Goal: Information Seeking & Learning: Learn about a topic

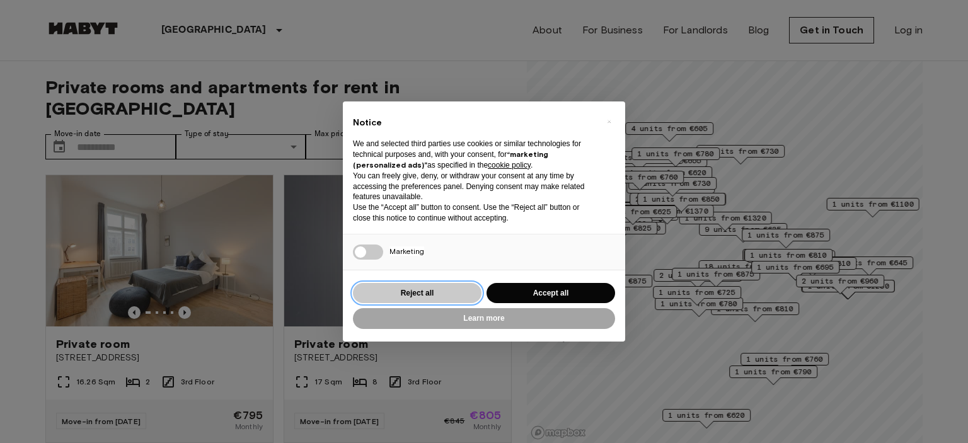
click at [439, 300] on button "Reject all" at bounding box center [417, 293] width 129 height 21
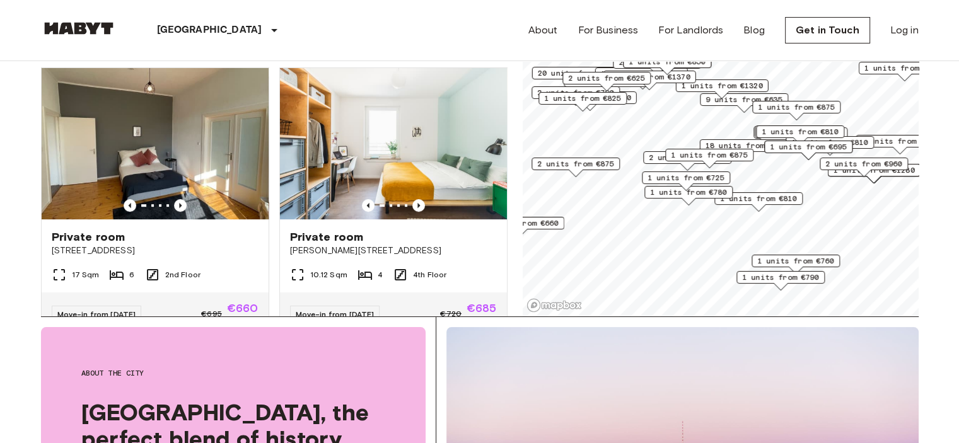
scroll to position [537, 0]
click at [412, 199] on icon "Previous image" at bounding box center [418, 205] width 13 height 13
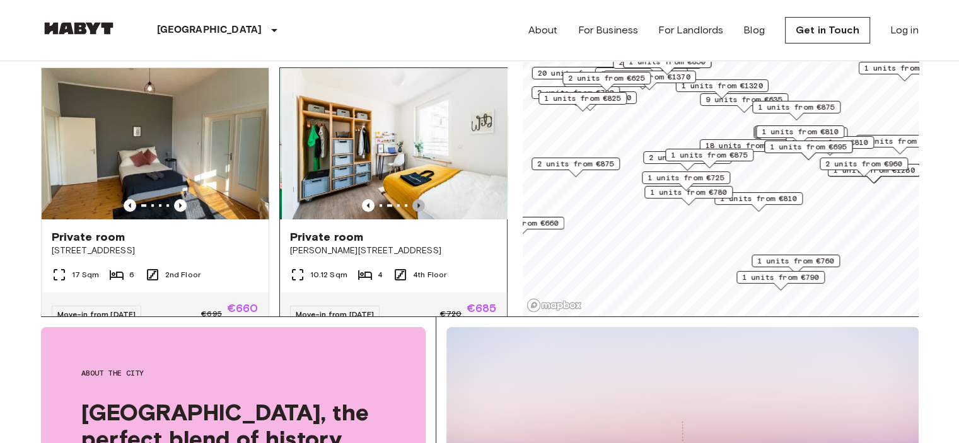
click at [412, 199] on icon "Previous image" at bounding box center [418, 205] width 13 height 13
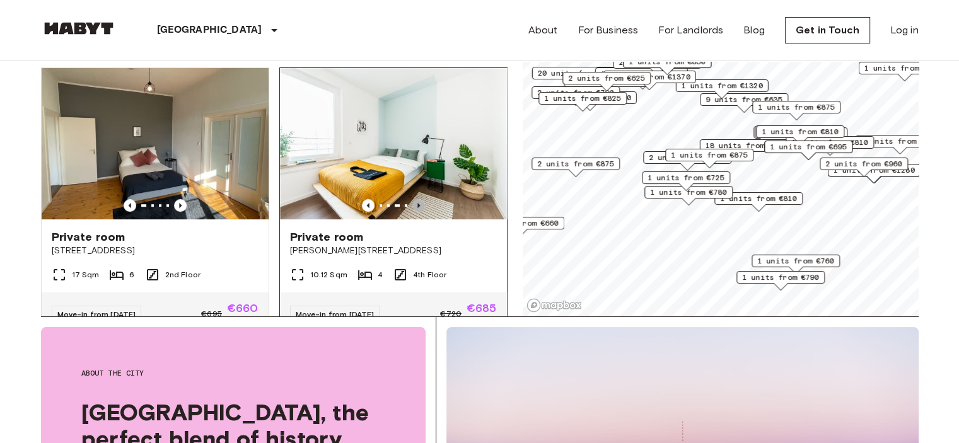
click at [412, 199] on icon "Previous image" at bounding box center [418, 205] width 13 height 13
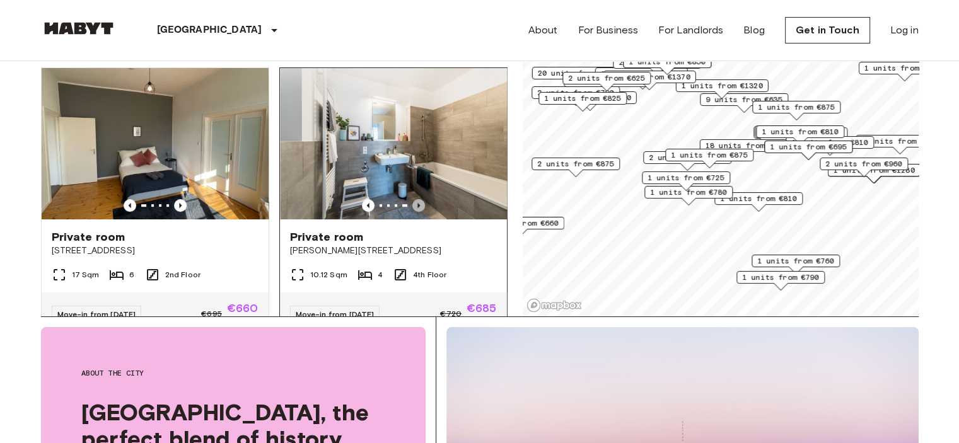
click at [412, 199] on icon "Previous image" at bounding box center [418, 205] width 13 height 13
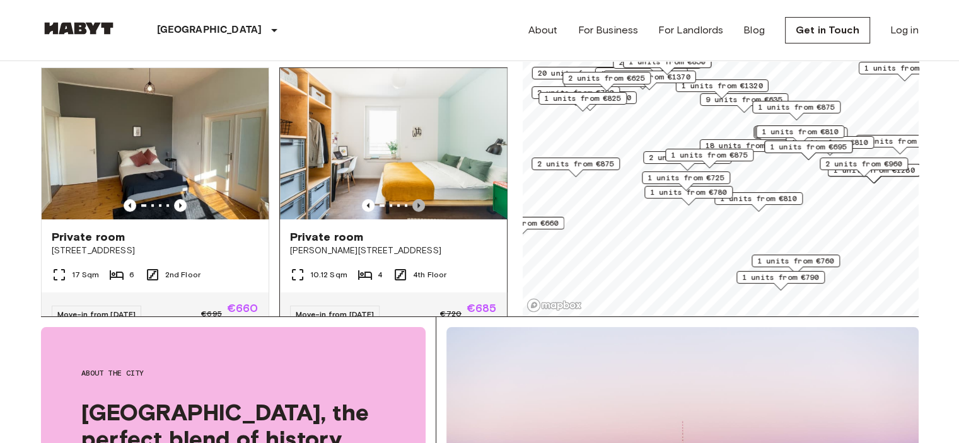
click at [412, 199] on icon "Previous image" at bounding box center [418, 205] width 13 height 13
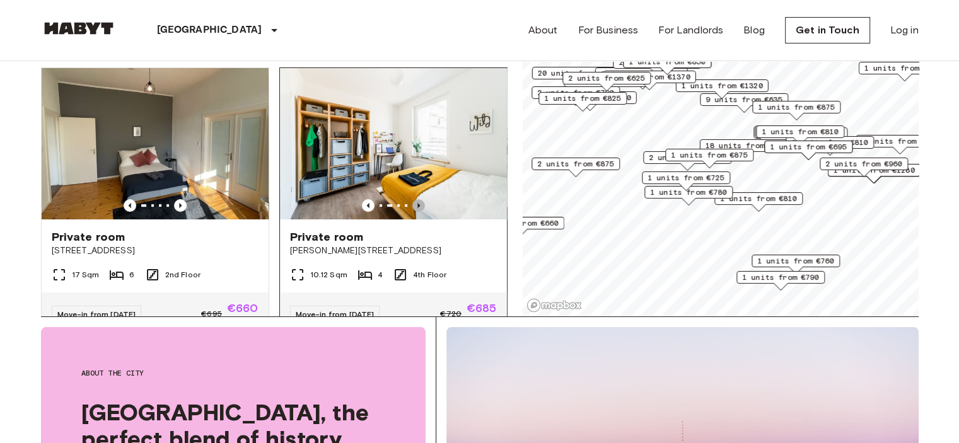
click at [412, 199] on icon "Previous image" at bounding box center [418, 205] width 13 height 13
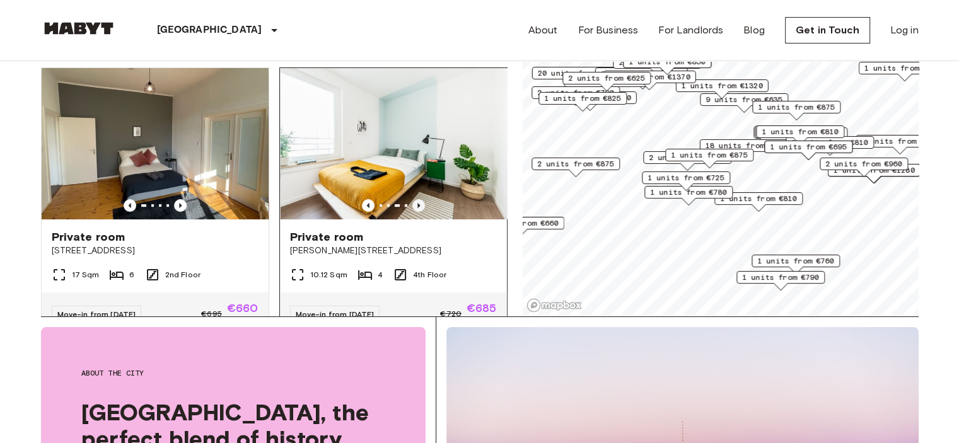
click at [412, 199] on icon "Previous image" at bounding box center [418, 205] width 13 height 13
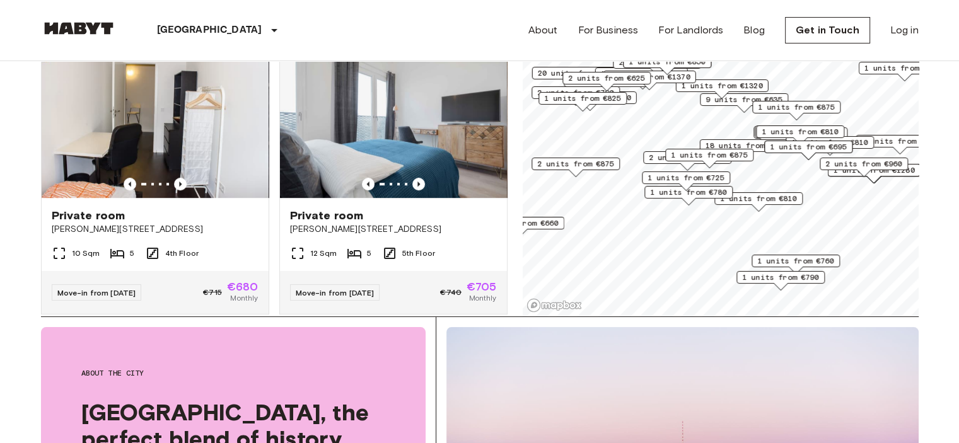
scroll to position [838, 0]
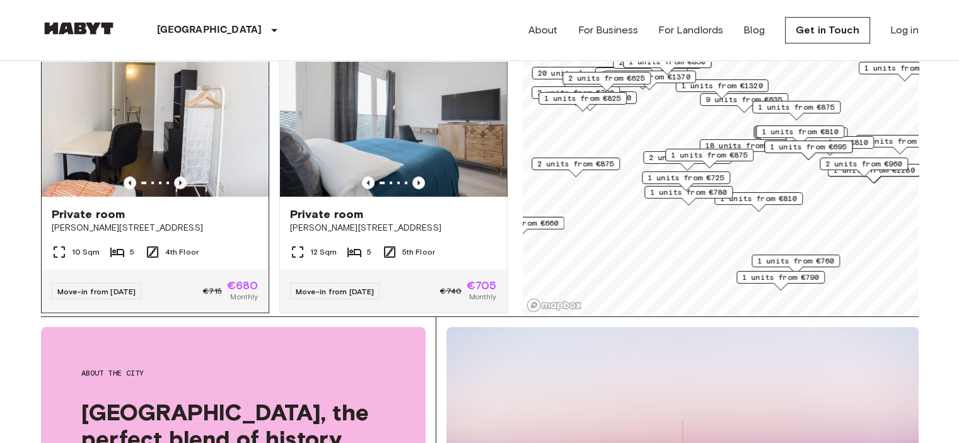
click at [180, 178] on icon "Previous image" at bounding box center [180, 182] width 13 height 13
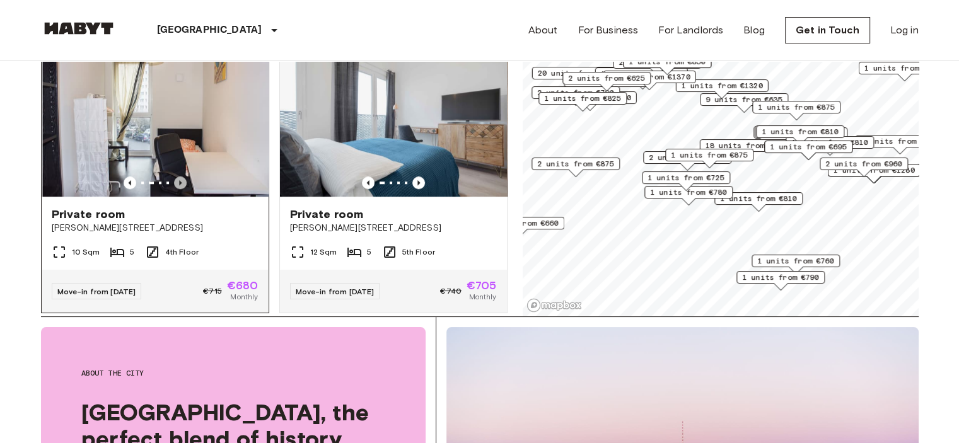
click at [180, 178] on icon "Previous image" at bounding box center [180, 182] width 13 height 13
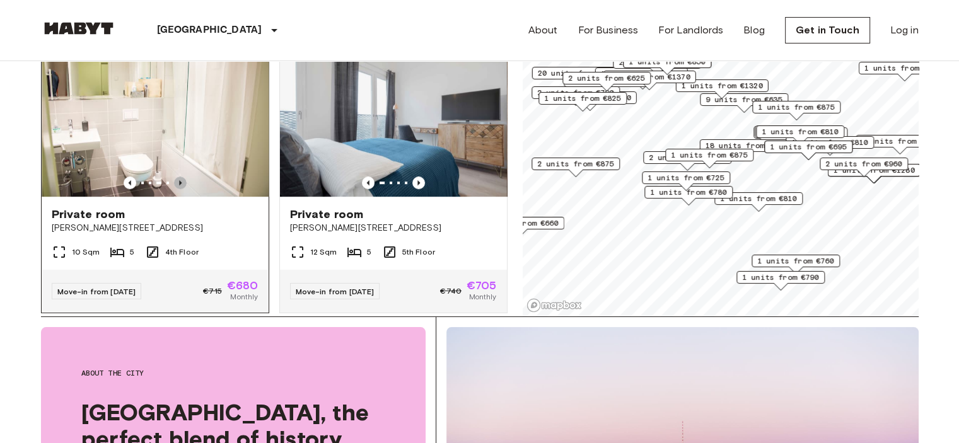
click at [180, 178] on icon "Previous image" at bounding box center [180, 182] width 13 height 13
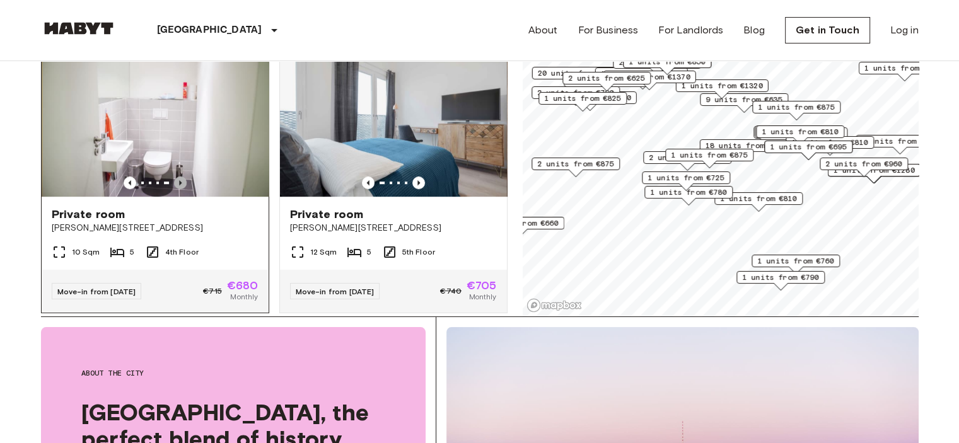
click at [180, 178] on icon "Previous image" at bounding box center [180, 182] width 13 height 13
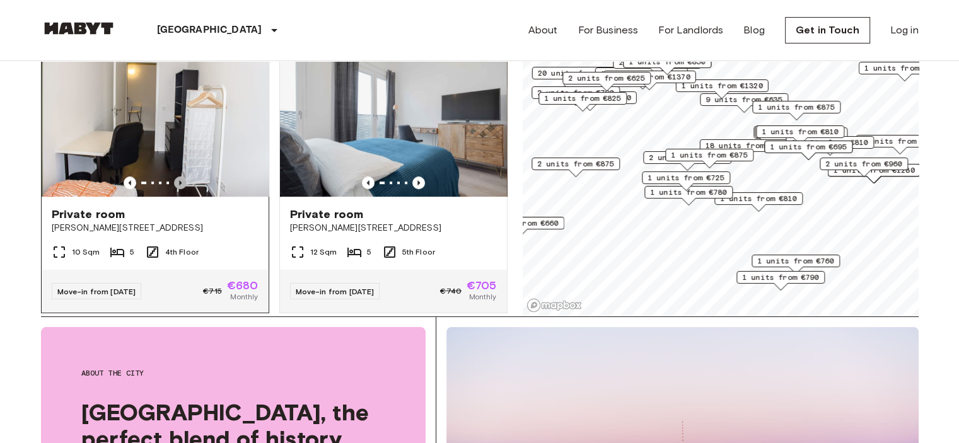
click at [180, 178] on icon "Previous image" at bounding box center [180, 182] width 13 height 13
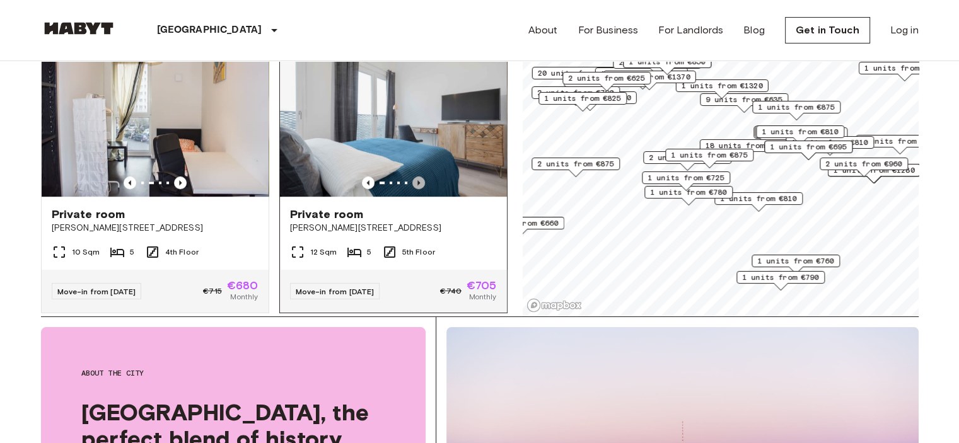
click at [412, 176] on icon "Previous image" at bounding box center [418, 182] width 13 height 13
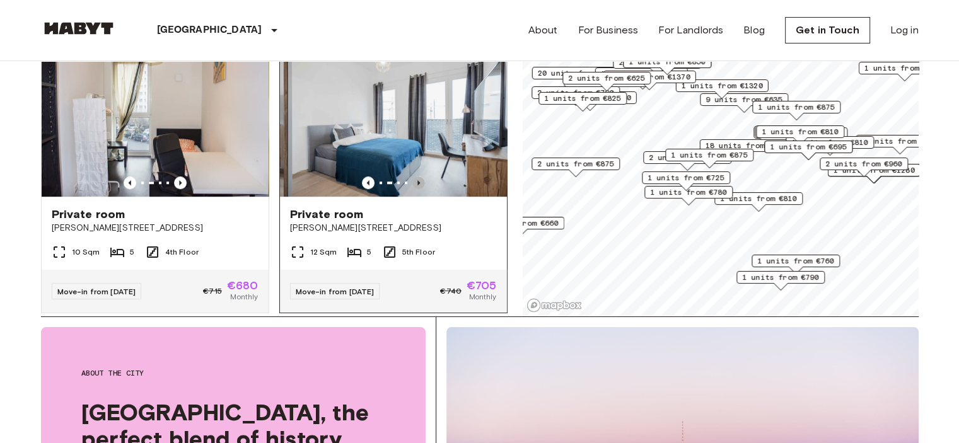
click at [412, 176] on icon "Previous image" at bounding box center [418, 182] width 13 height 13
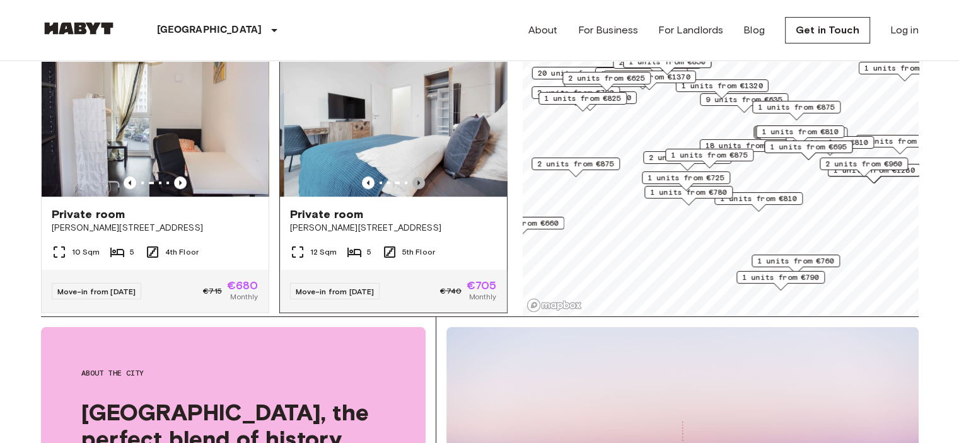
click at [412, 176] on icon "Previous image" at bounding box center [418, 182] width 13 height 13
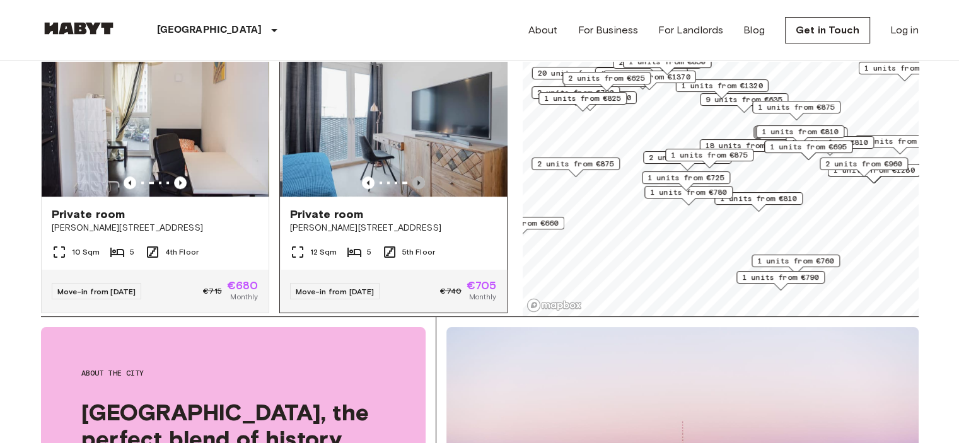
click at [412, 176] on icon "Previous image" at bounding box center [418, 182] width 13 height 13
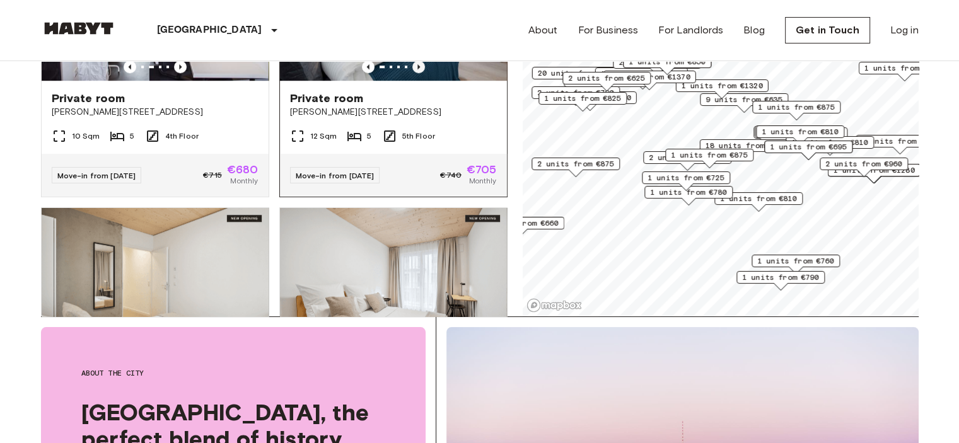
scroll to position [1099, 0]
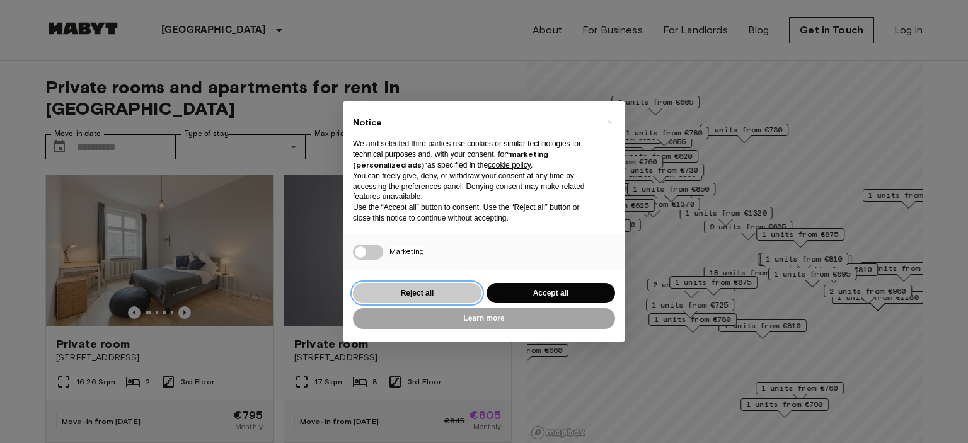
click at [425, 294] on button "Reject all" at bounding box center [417, 293] width 129 height 21
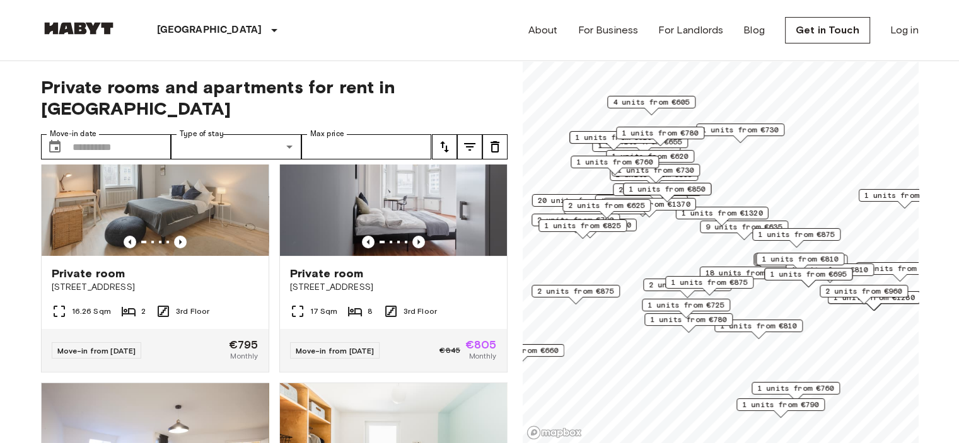
scroll to position [78, 0]
